Goal: Information Seeking & Learning: Learn about a topic

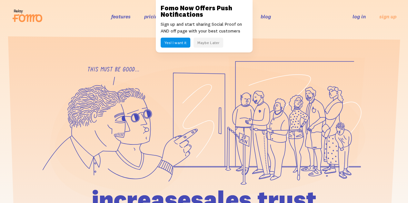
click at [209, 41] on button "Maybe Later" at bounding box center [208, 43] width 30 height 10
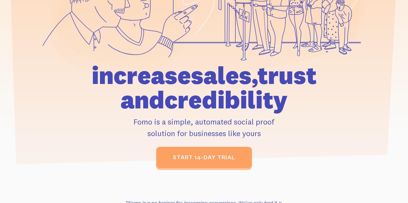
scroll to position [129, 0]
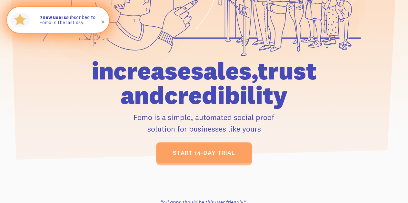
click at [101, 21] on span at bounding box center [103, 22] width 22 height 22
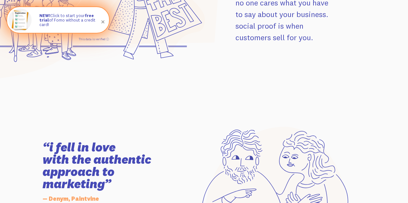
scroll to position [0, 0]
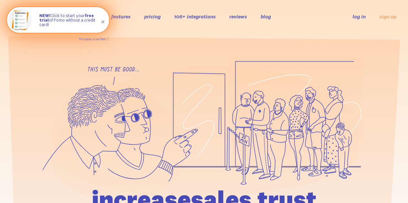
click at [156, 16] on link "pricing" at bounding box center [152, 16] width 16 height 6
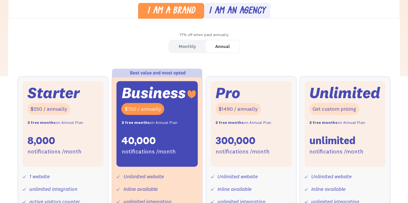
scroll to position [193, 0]
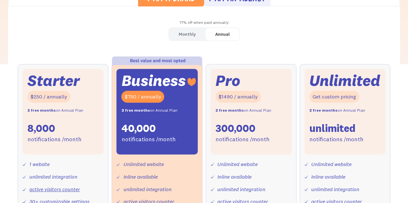
click at [188, 35] on div "Monthly" at bounding box center [186, 34] width 17 height 9
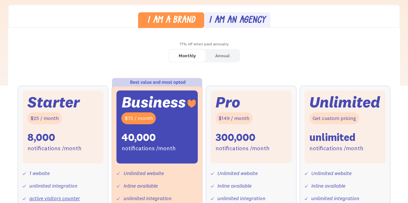
scroll to position [161, 0]
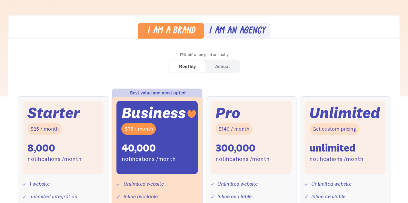
click at [256, 28] on div "I am an agency" at bounding box center [236, 31] width 57 height 9
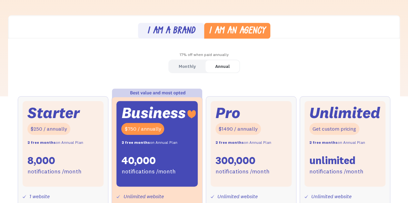
click at [174, 30] on div "I am a brand" at bounding box center [171, 31] width 48 height 9
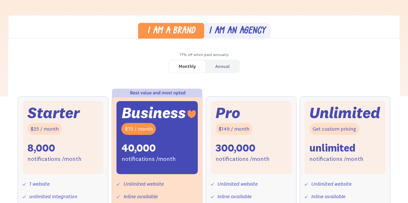
click at [235, 29] on div "I am an agency" at bounding box center [236, 31] width 57 height 9
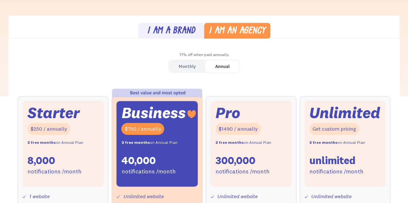
click at [182, 64] on div "Monthly" at bounding box center [186, 66] width 17 height 9
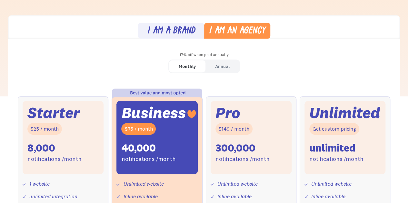
click at [183, 25] on link "I am a brand" at bounding box center [171, 31] width 66 height 16
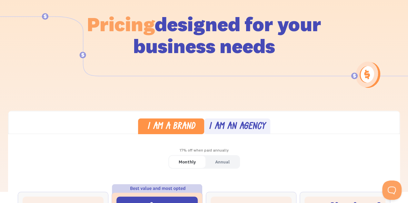
scroll to position [0, 0]
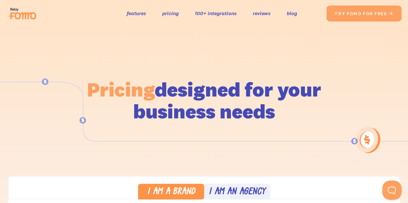
click at [32, 13] on img at bounding box center [24, 13] width 36 height 21
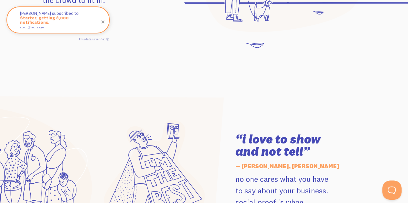
scroll to position [838, 0]
